Goal: Task Accomplishment & Management: Use online tool/utility

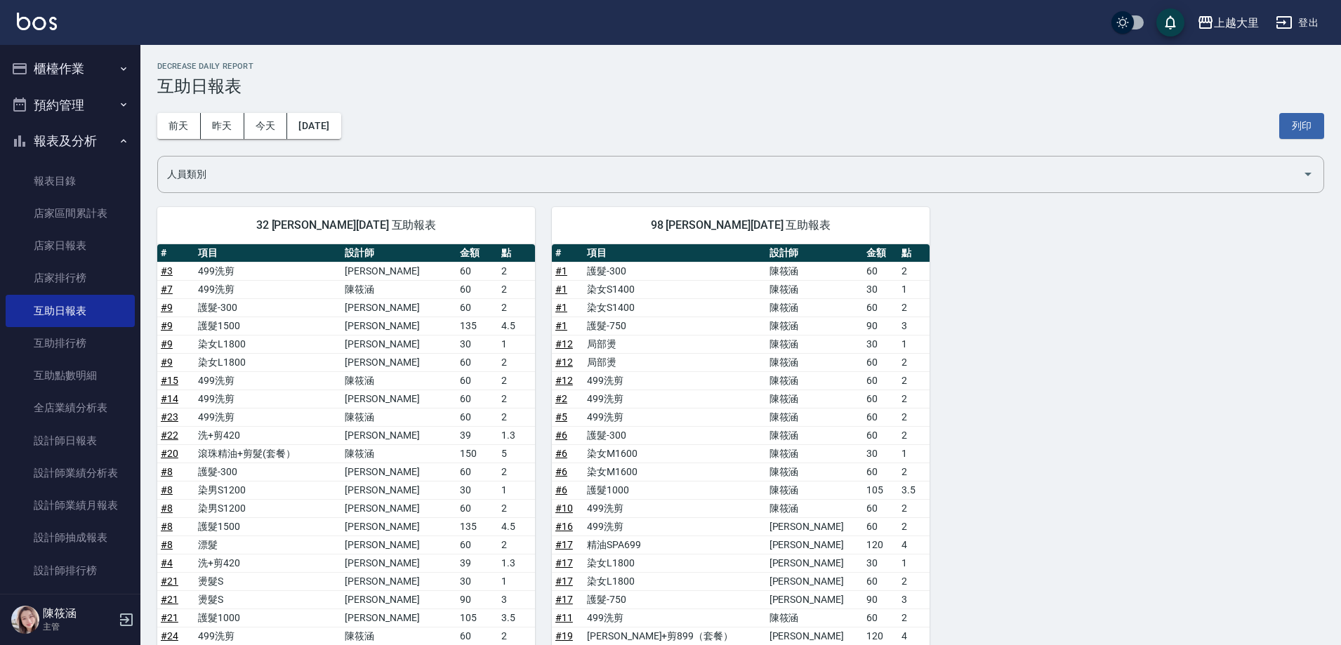
scroll to position [140, 0]
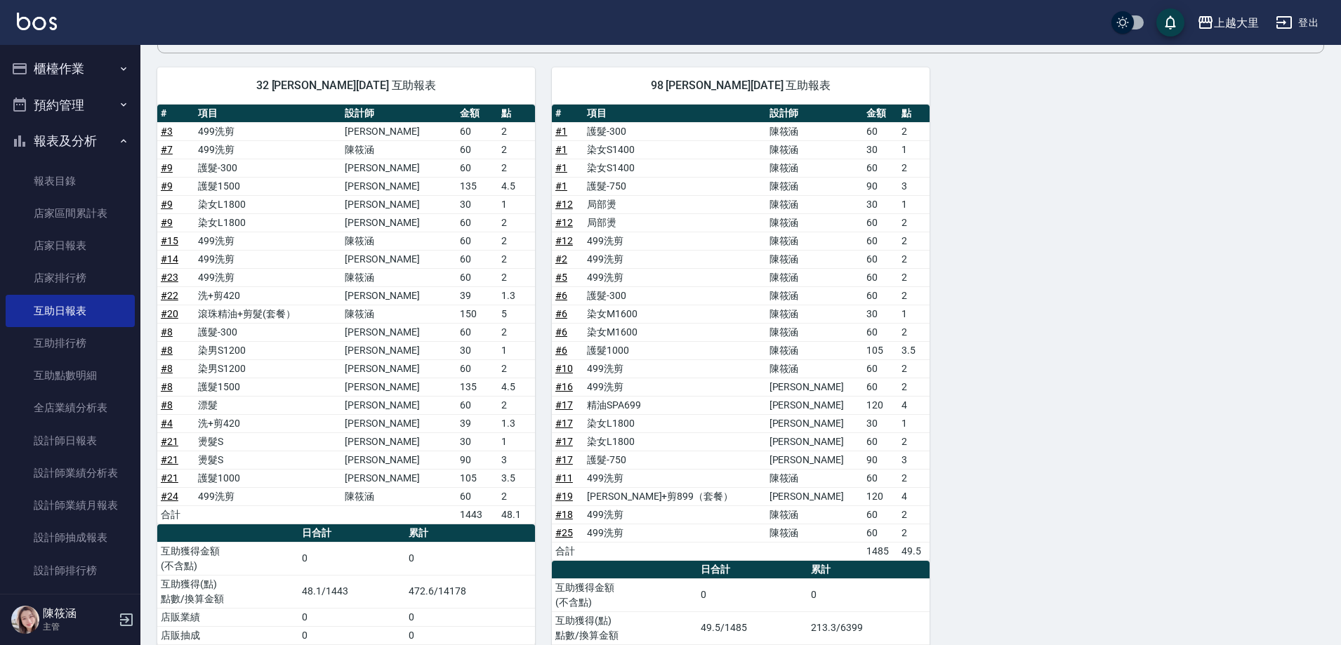
click at [41, 59] on button "櫃檯作業" at bounding box center [70, 69] width 129 height 37
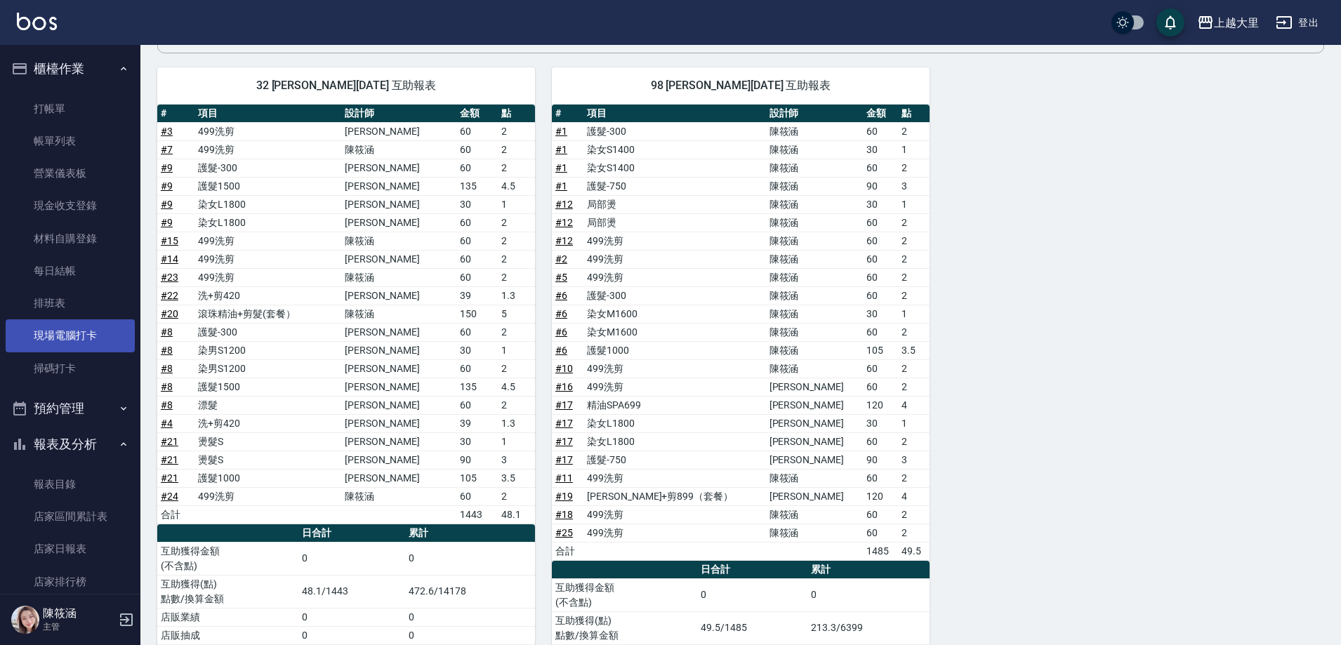
click at [84, 329] on link "現場電腦打卡" at bounding box center [70, 335] width 129 height 32
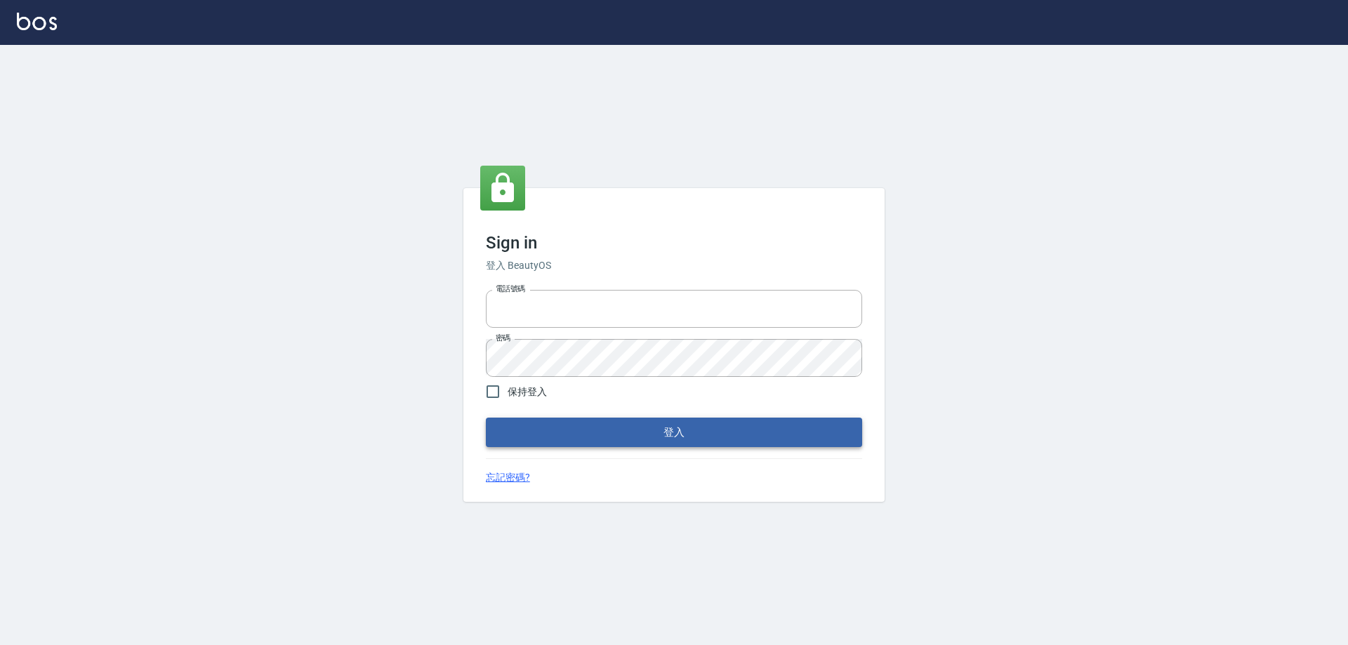
type input "0927586163"
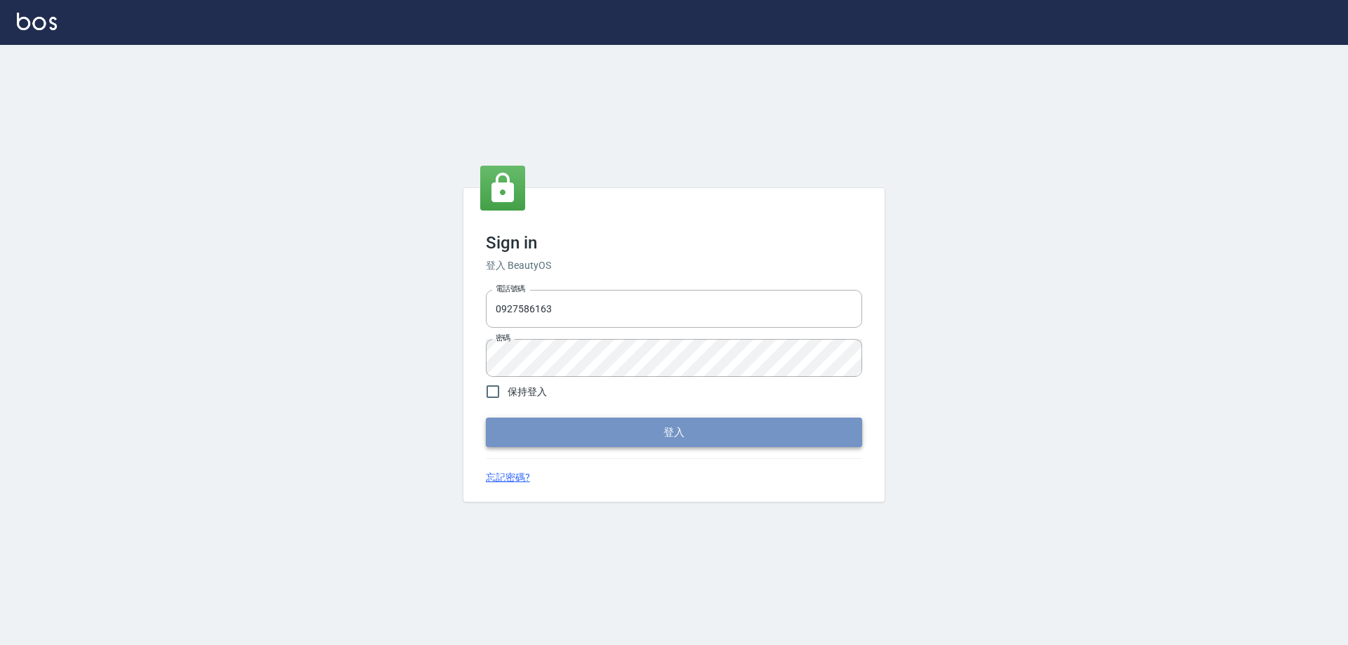
click at [599, 428] on button "登入" at bounding box center [674, 432] width 376 height 29
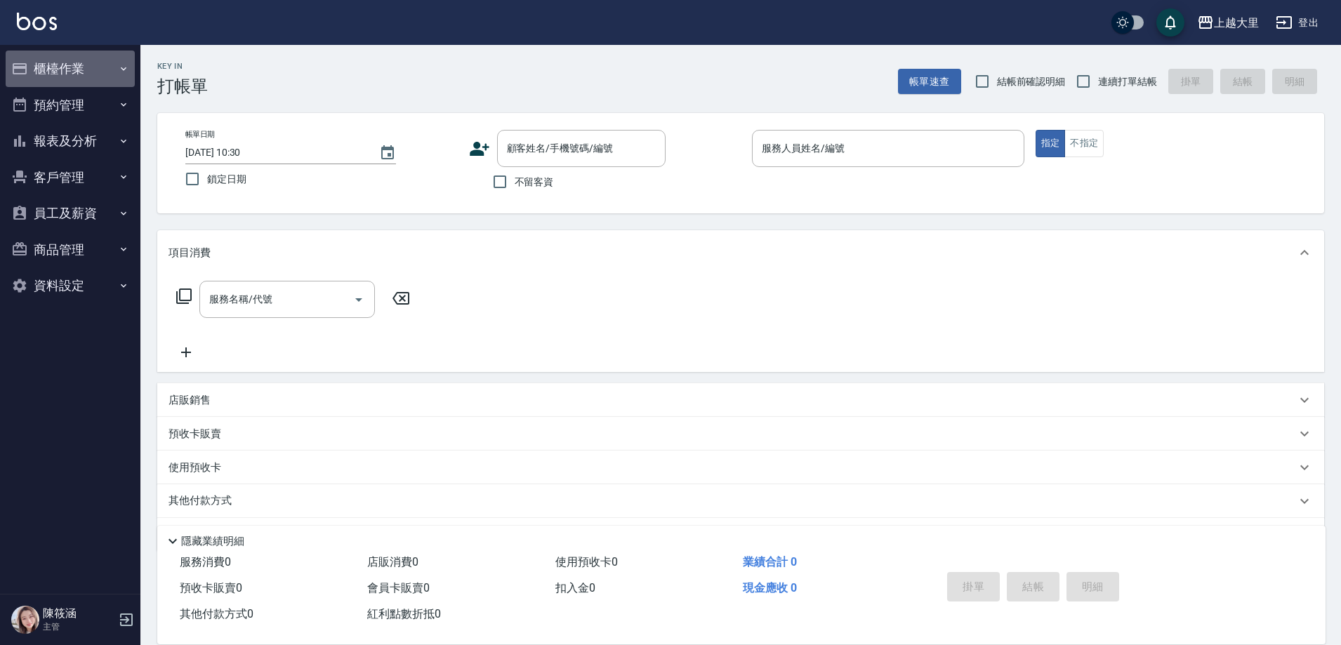
click at [82, 72] on button "櫃檯作業" at bounding box center [70, 69] width 129 height 37
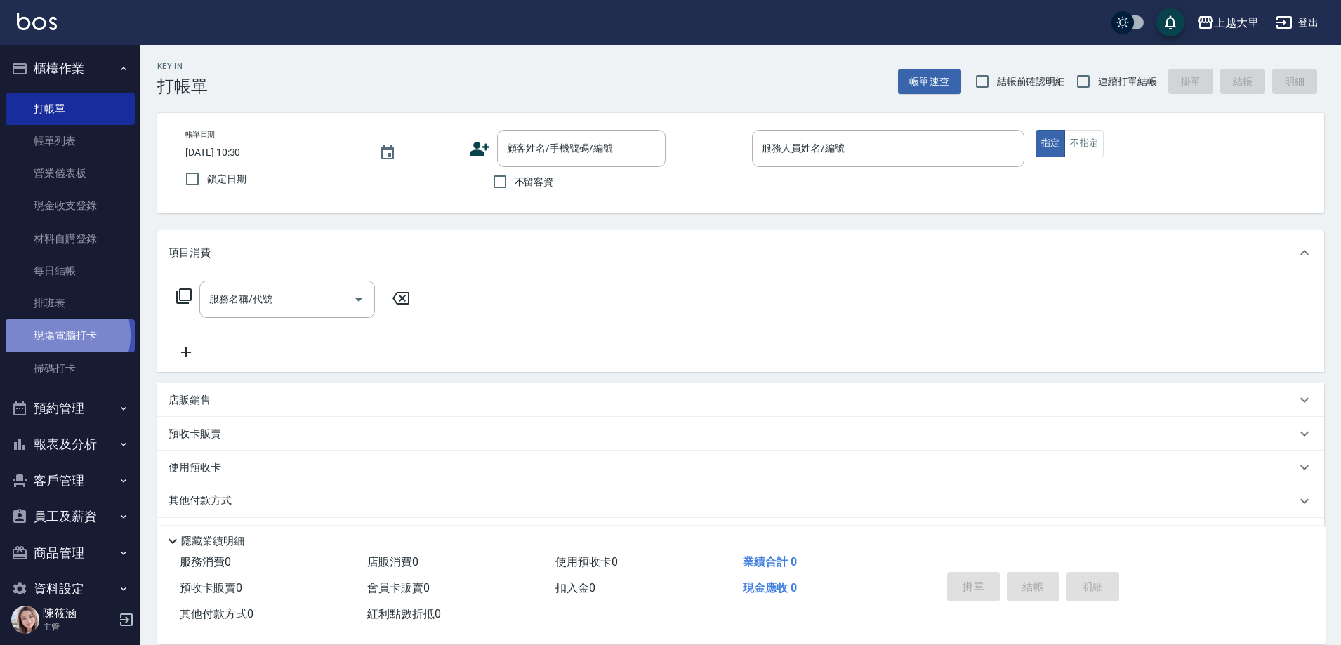
click at [64, 335] on link "現場電腦打卡" at bounding box center [70, 335] width 129 height 32
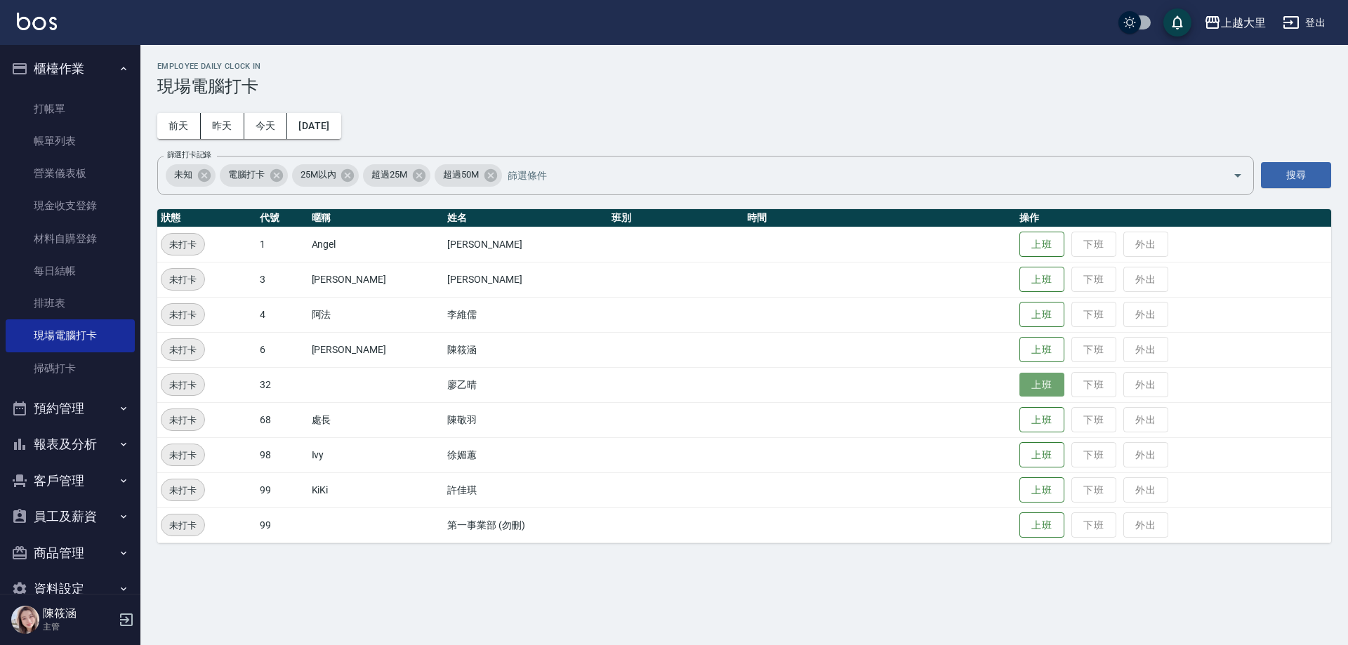
click at [1029, 397] on button "上班" at bounding box center [1041, 385] width 45 height 25
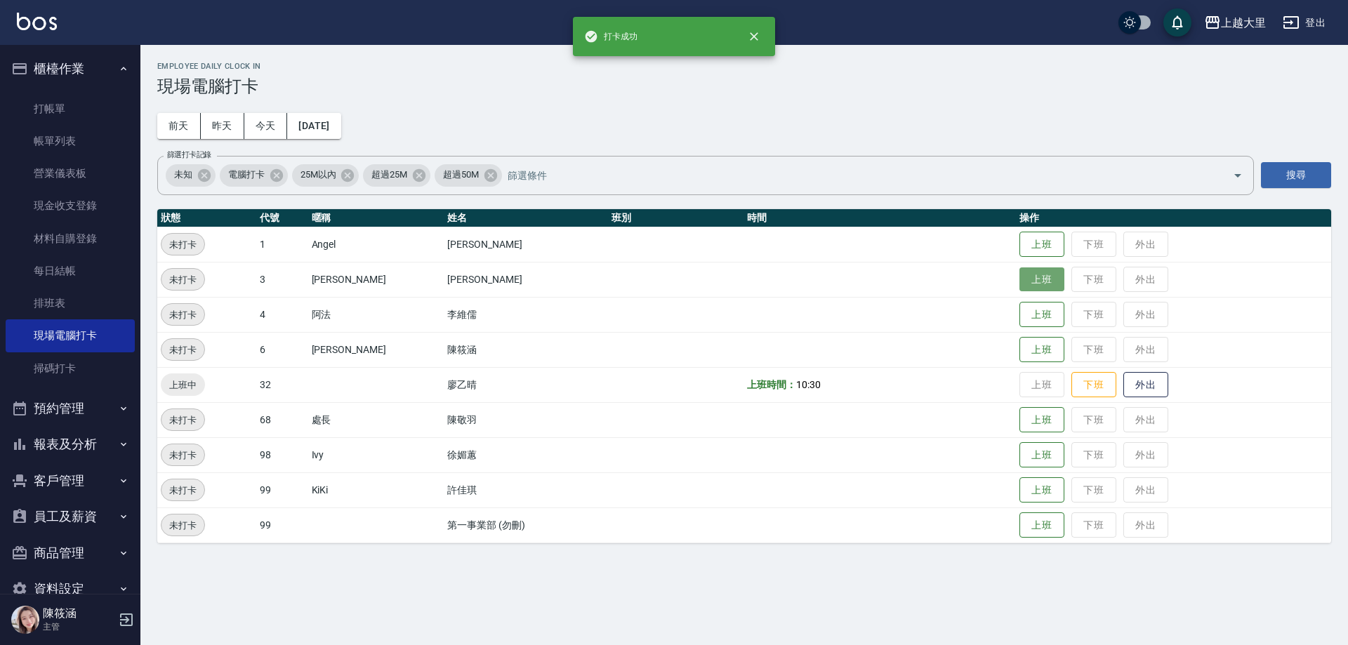
click at [1039, 270] on button "上班" at bounding box center [1041, 279] width 45 height 25
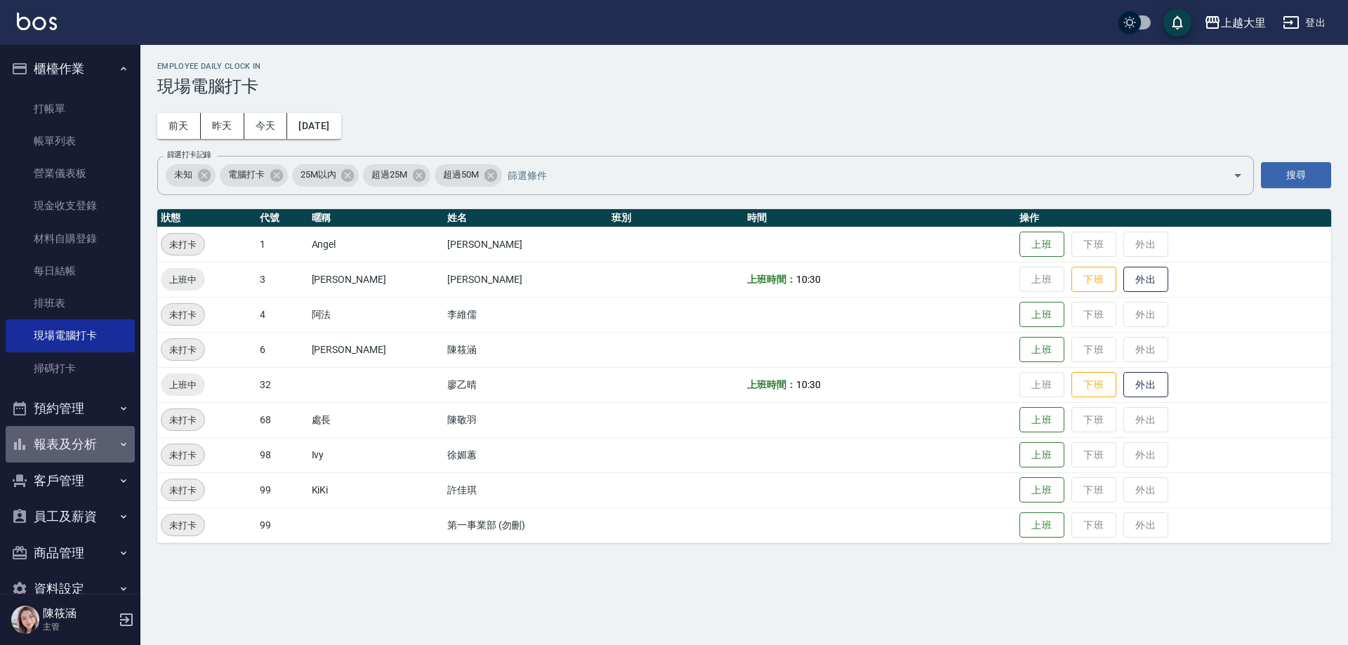
click at [79, 439] on button "報表及分析" at bounding box center [70, 444] width 129 height 37
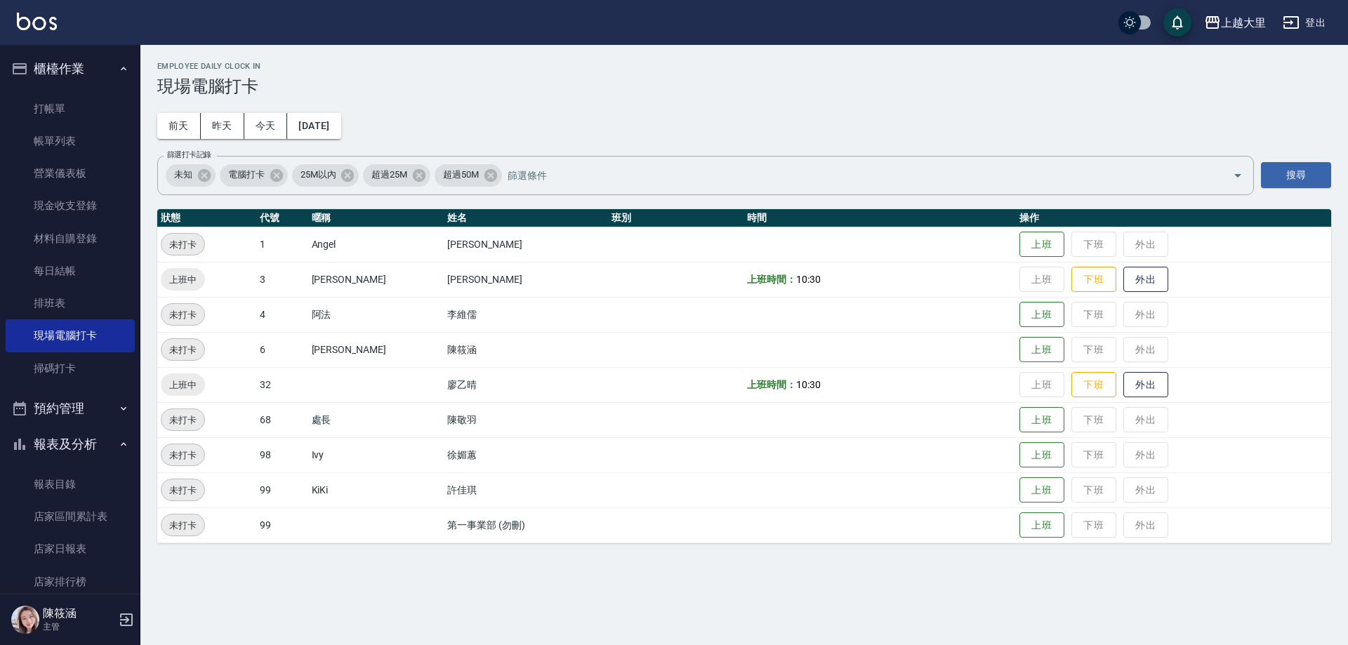
click at [69, 442] on button "報表及分析" at bounding box center [70, 444] width 129 height 37
click at [1041, 354] on button "上班" at bounding box center [1041, 350] width 45 height 25
click at [100, 461] on button "報表及分析" at bounding box center [70, 444] width 129 height 37
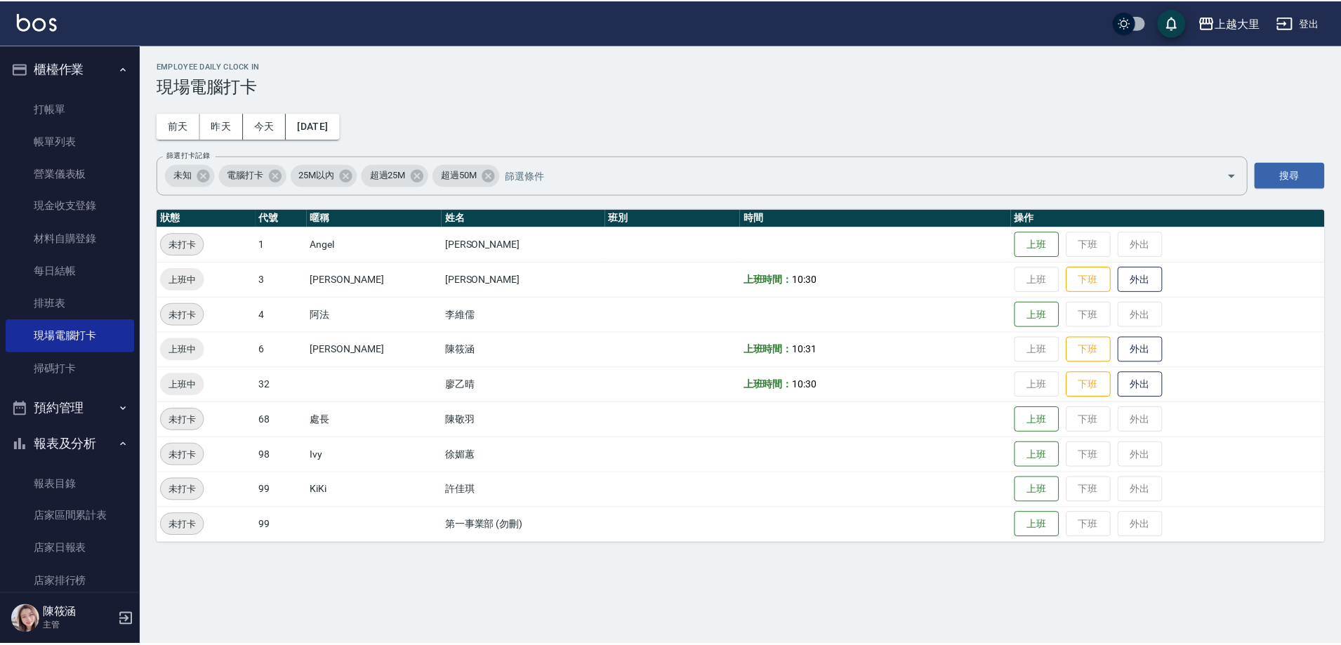
scroll to position [421, 0]
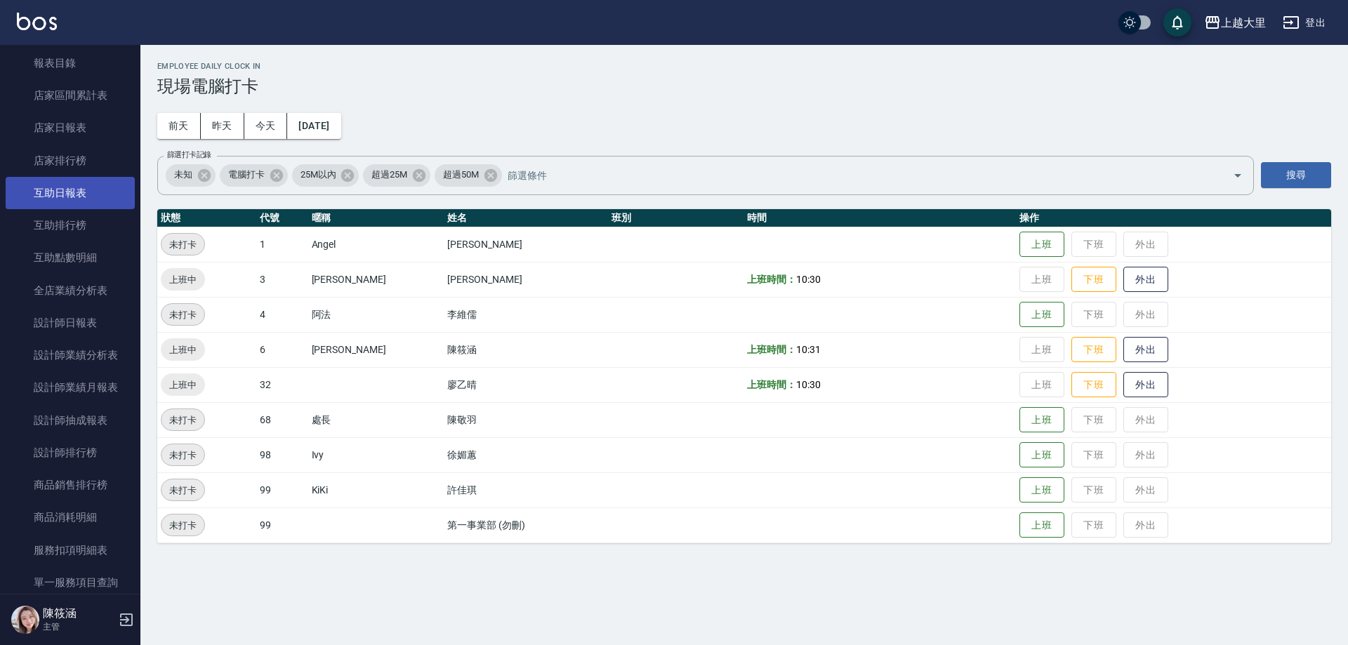
click at [91, 199] on link "互助日報表" at bounding box center [70, 193] width 129 height 32
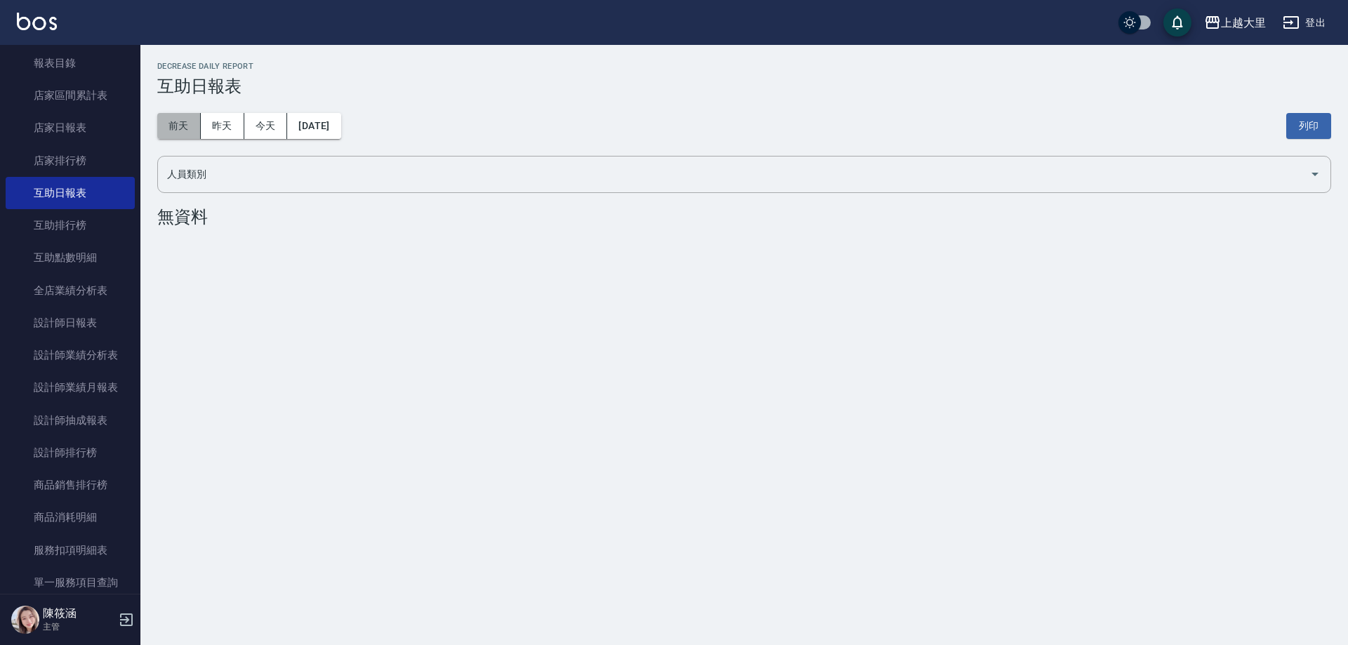
click at [189, 127] on button "前天" at bounding box center [179, 126] width 44 height 26
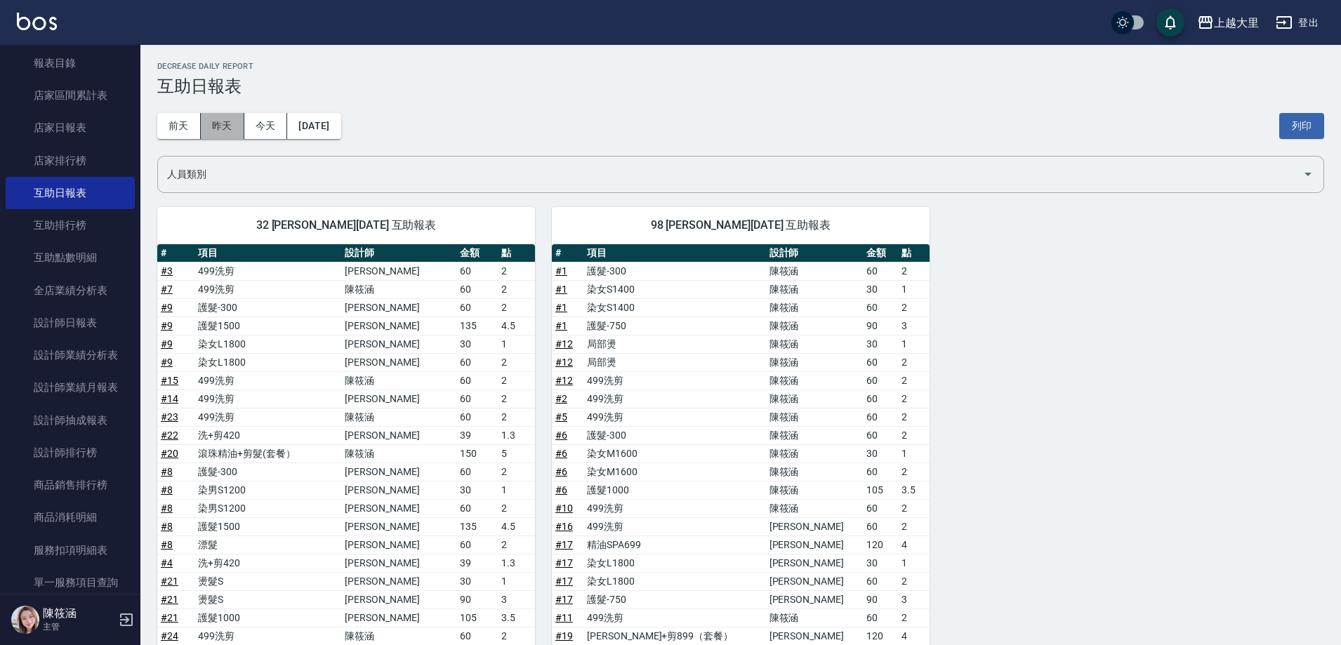
click at [237, 124] on button "昨天" at bounding box center [223, 126] width 44 height 26
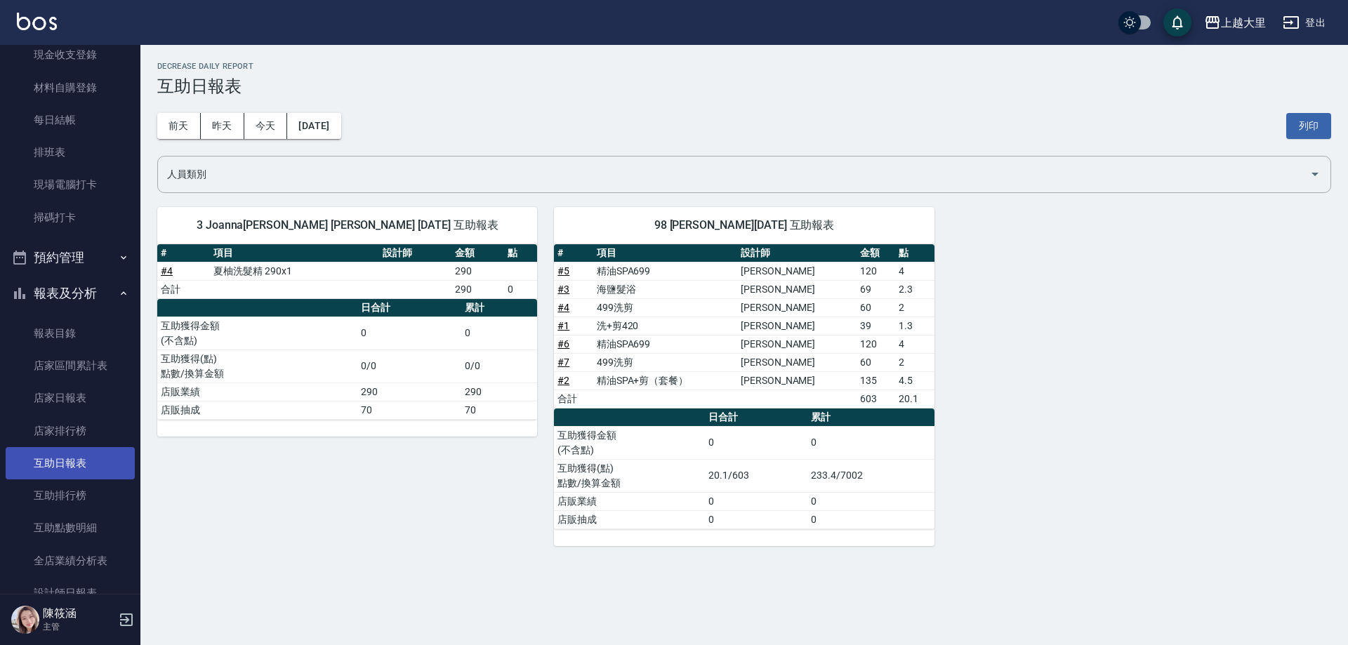
scroll to position [140, 0]
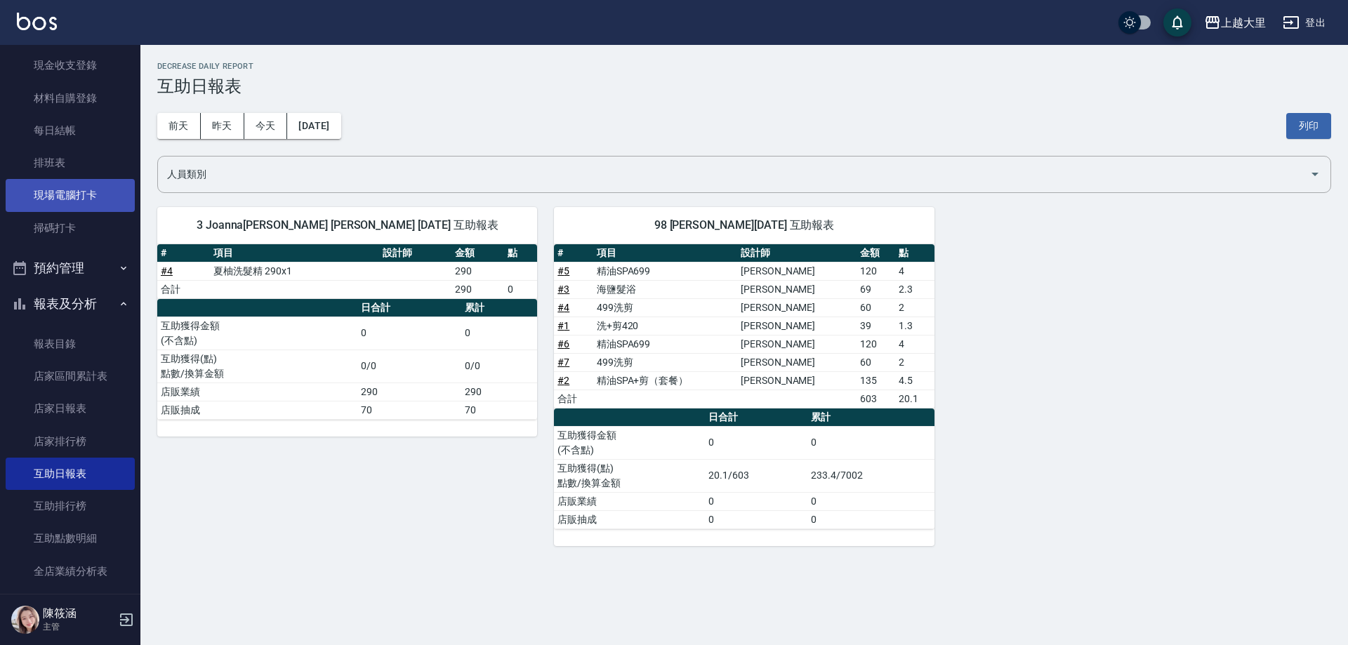
click at [89, 185] on link "現場電腦打卡" at bounding box center [70, 195] width 129 height 32
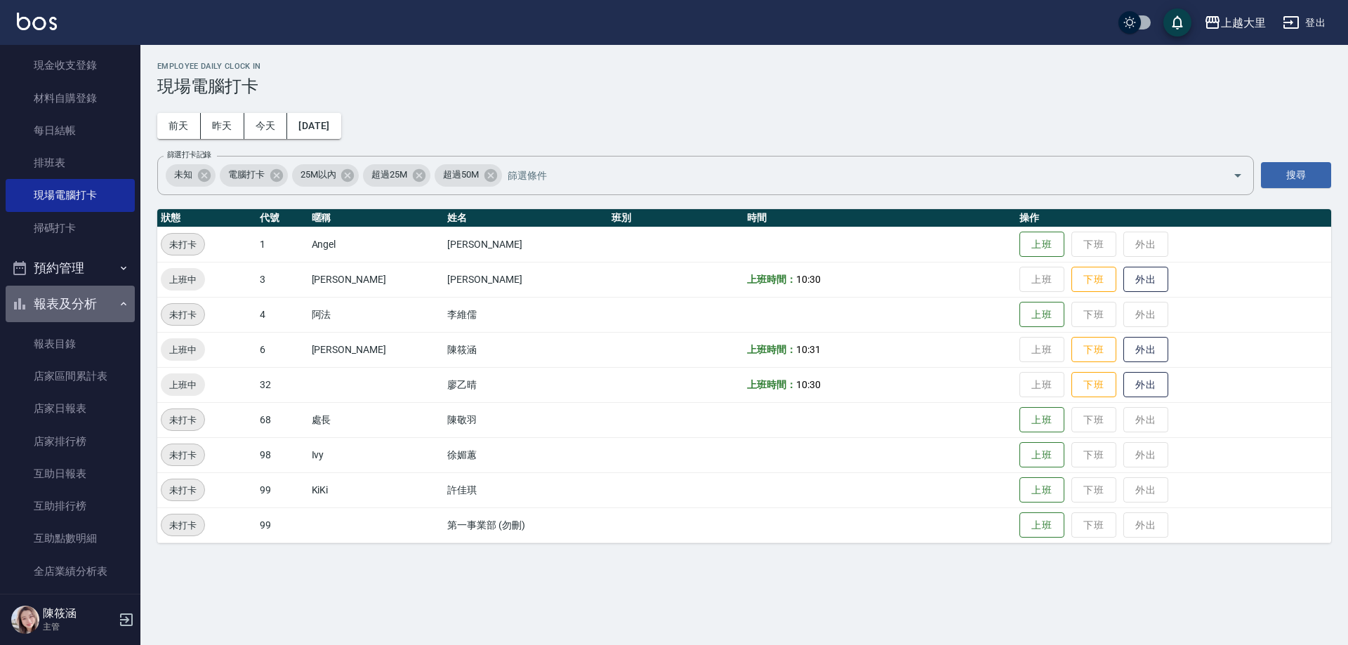
click at [98, 314] on button "報表及分析" at bounding box center [70, 304] width 129 height 37
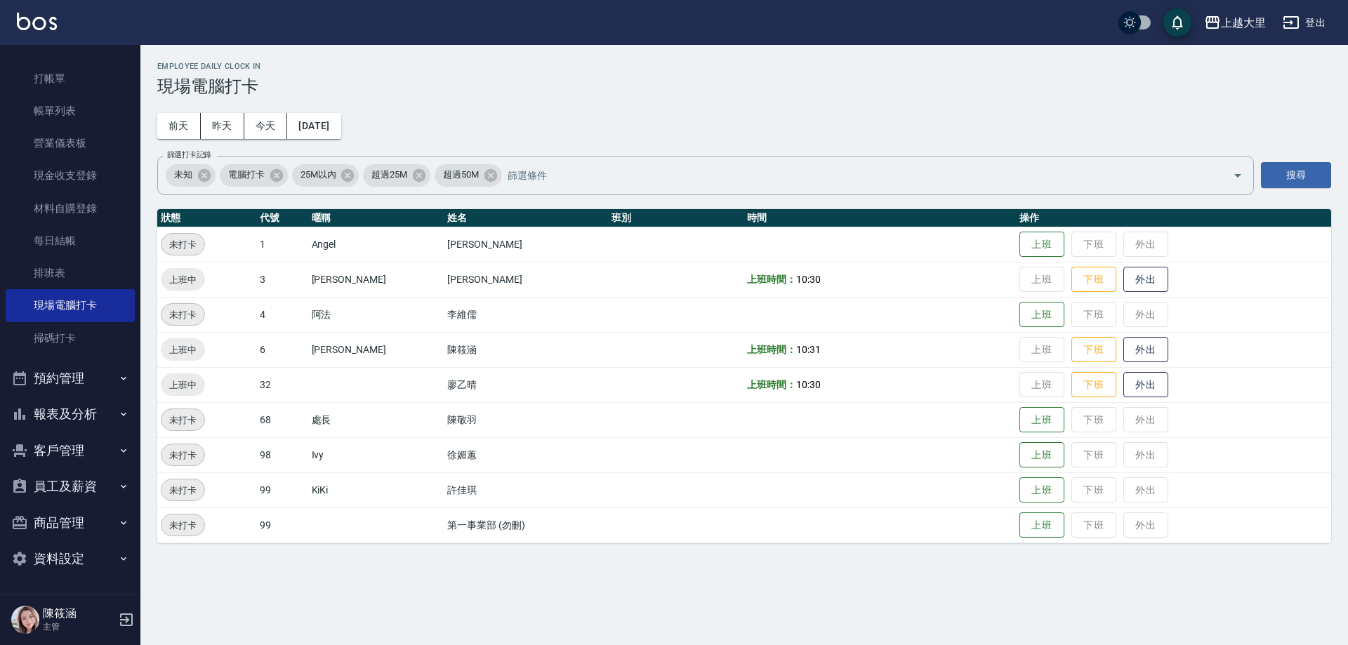
scroll to position [30, 0]
